Goal: Task Accomplishment & Management: Use online tool/utility

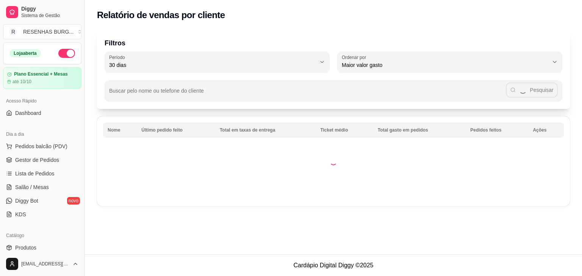
select select "30"
select select "HIGHEST_TOTAL_SPENT_WITH_ORDERS"
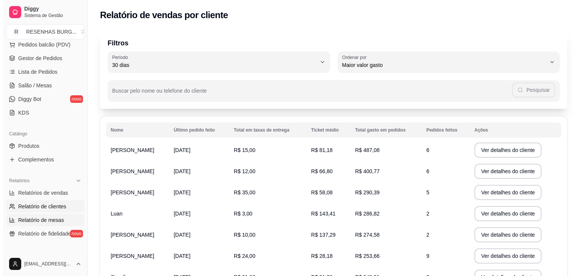
scroll to position [38, 0]
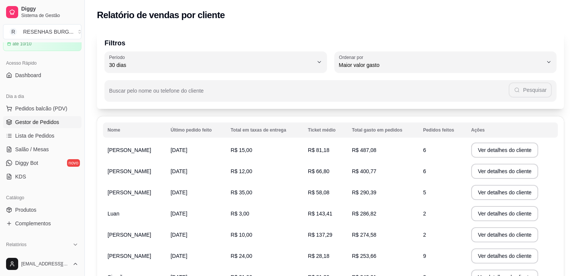
click at [41, 119] on span "Gestor de Pedidos" at bounding box center [37, 123] width 44 height 8
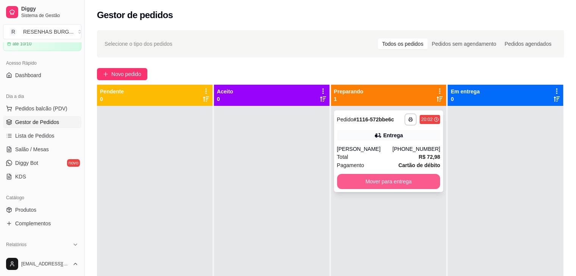
click at [394, 187] on button "Mover para entrega" at bounding box center [388, 181] width 103 height 15
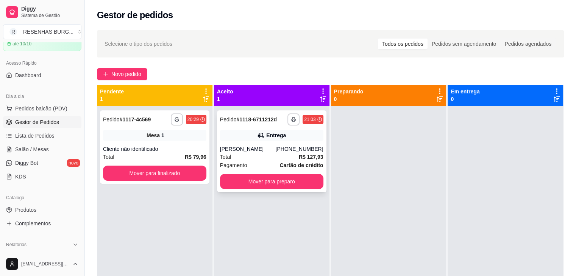
click at [287, 144] on div "**********" at bounding box center [271, 152] width 109 height 82
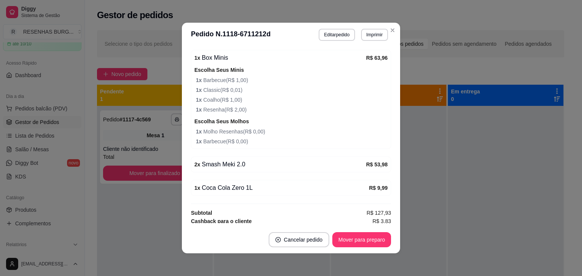
scroll to position [295, 0]
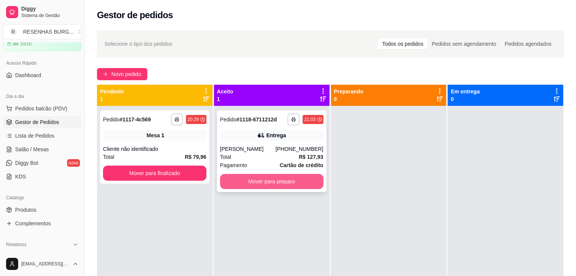
click at [309, 179] on button "Mover para preparo" at bounding box center [271, 181] width 103 height 15
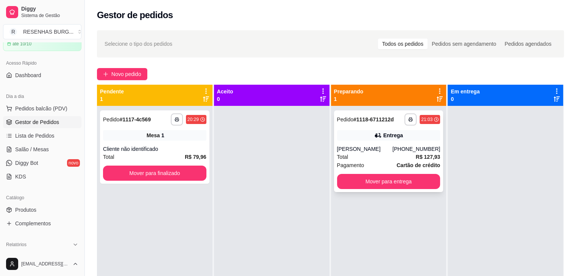
click at [371, 144] on div "**********" at bounding box center [388, 152] width 109 height 82
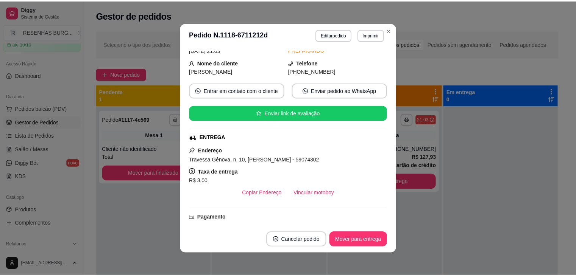
scroll to position [76, 0]
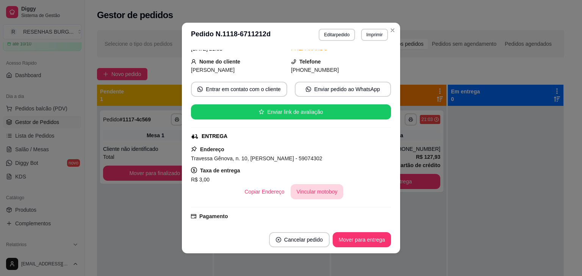
click at [302, 191] on button "Vincular motoboy" at bounding box center [316, 191] width 53 height 15
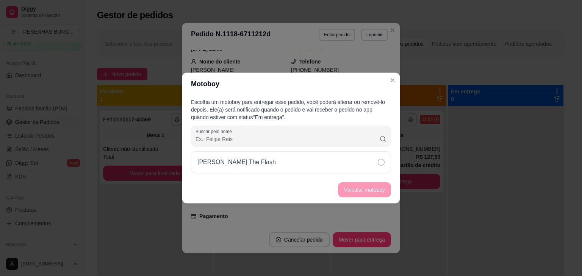
click at [369, 166] on div "[PERSON_NAME] The Flash" at bounding box center [291, 162] width 200 height 22
click at [374, 194] on button "Vincular motoboy" at bounding box center [364, 190] width 53 height 15
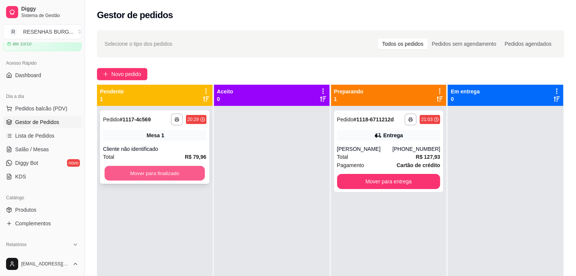
click at [176, 177] on button "Mover para finalizado" at bounding box center [155, 173] width 100 height 15
